Goal: Complete application form

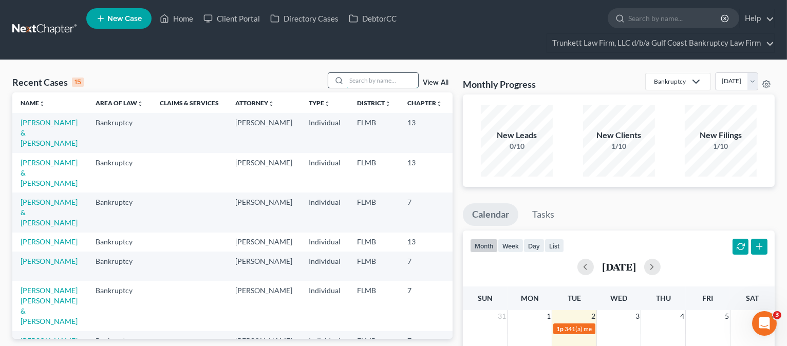
click at [363, 78] on input "search" at bounding box center [382, 80] width 72 height 15
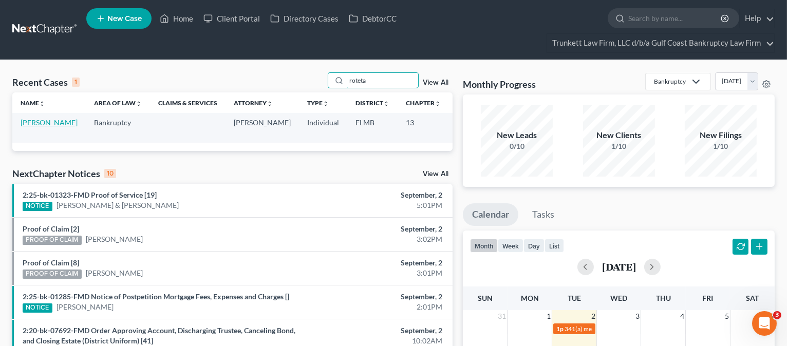
type input "roteta"
click at [32, 127] on link "[PERSON_NAME]" at bounding box center [49, 122] width 57 height 9
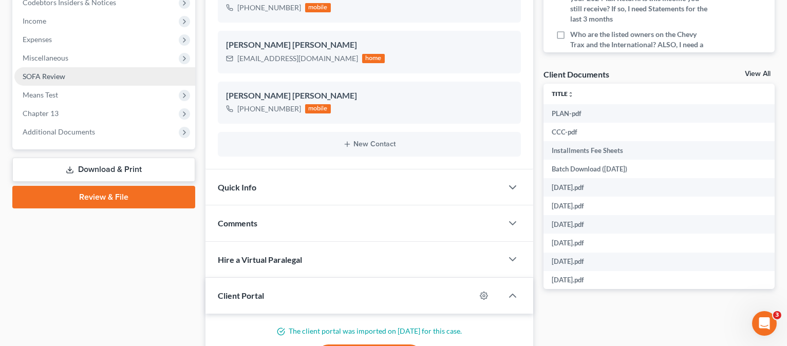
scroll to position [342, 0]
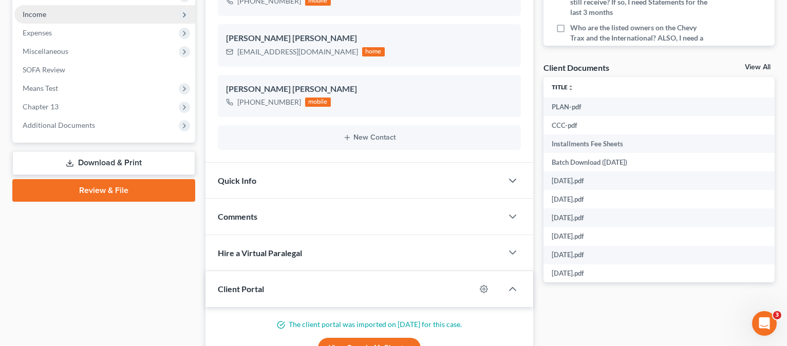
click at [47, 6] on span "Income" at bounding box center [104, 14] width 181 height 19
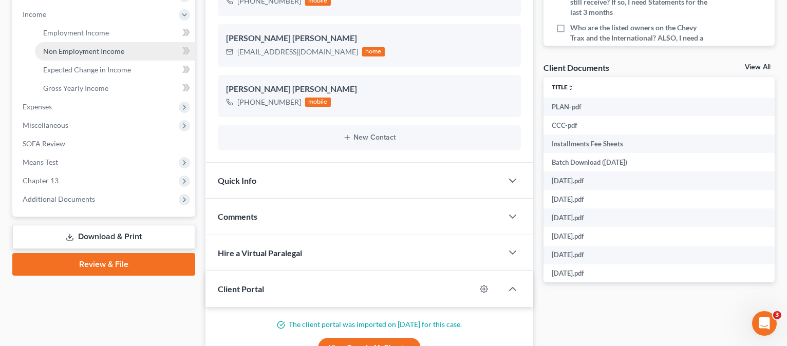
click at [91, 47] on span "Non Employment Income" at bounding box center [83, 51] width 81 height 9
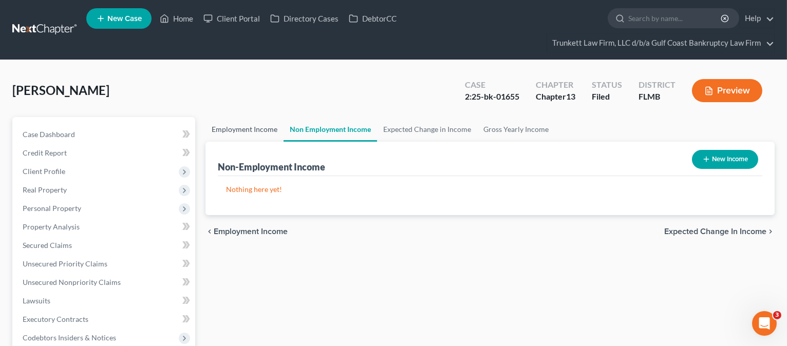
click at [271, 131] on link "Employment Income" at bounding box center [245, 129] width 78 height 25
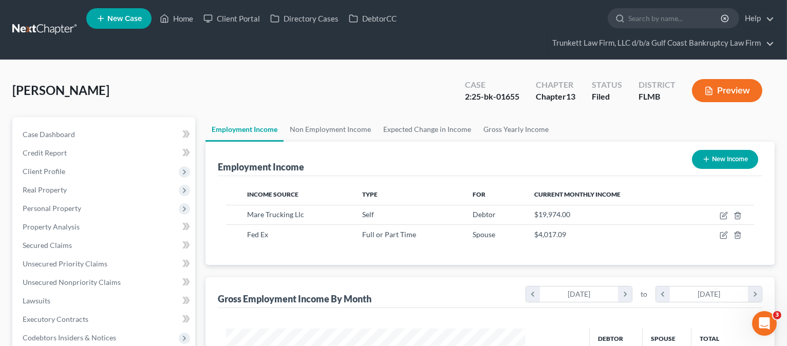
scroll to position [183, 320]
click at [63, 173] on span "Client Profile" at bounding box center [44, 171] width 43 height 9
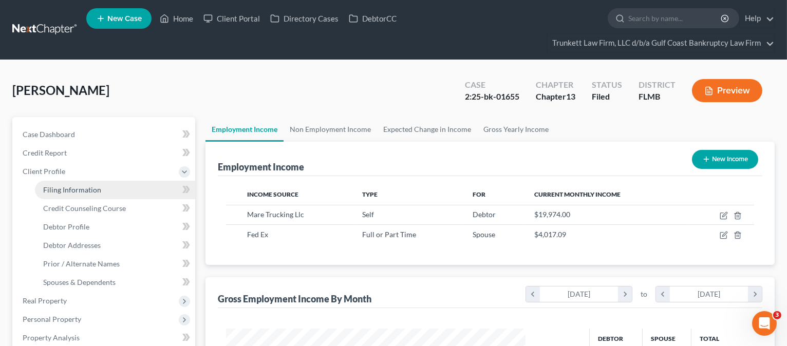
click at [102, 188] on link "Filing Information" at bounding box center [115, 190] width 160 height 19
select select "1"
select select "0"
select select "3"
select select "15"
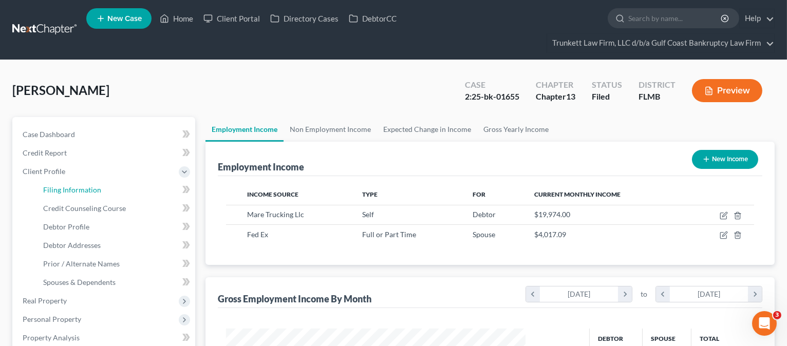
select select "0"
select select "9"
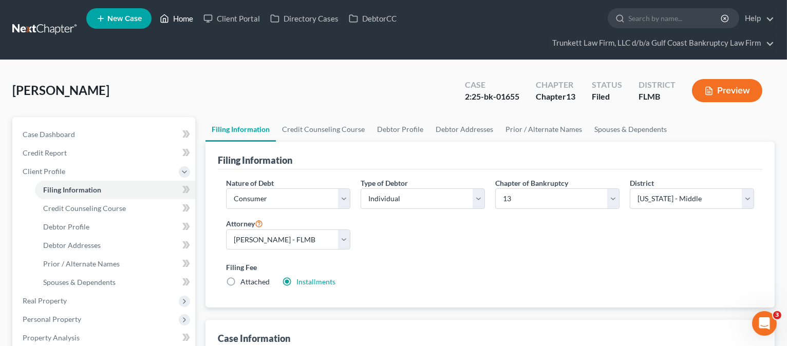
click at [187, 17] on link "Home" at bounding box center [177, 18] width 44 height 19
